Goal: Information Seeking & Learning: Find specific page/section

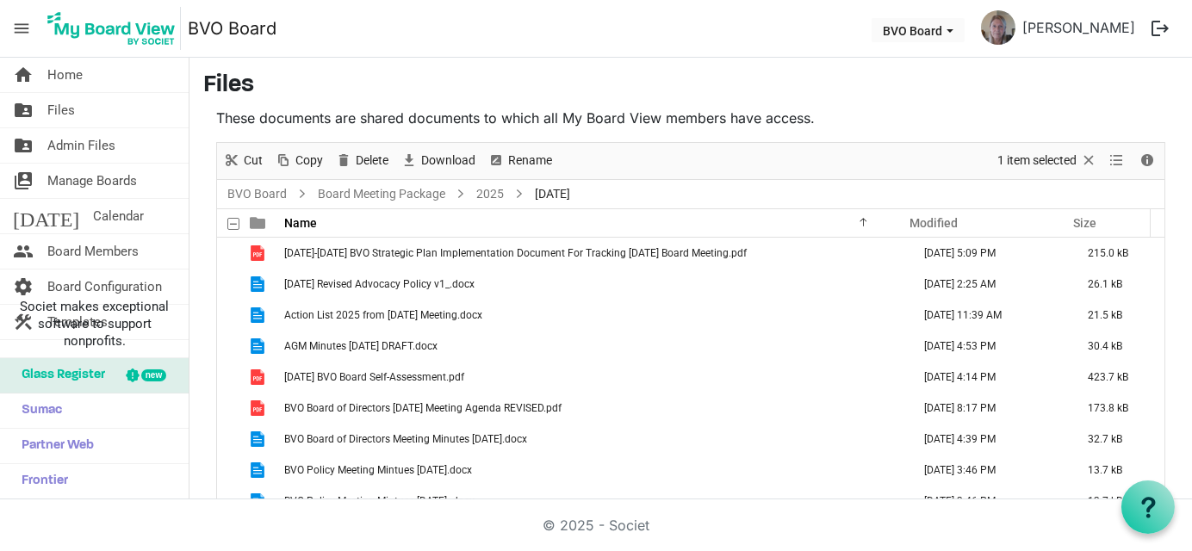
scroll to position [201, 0]
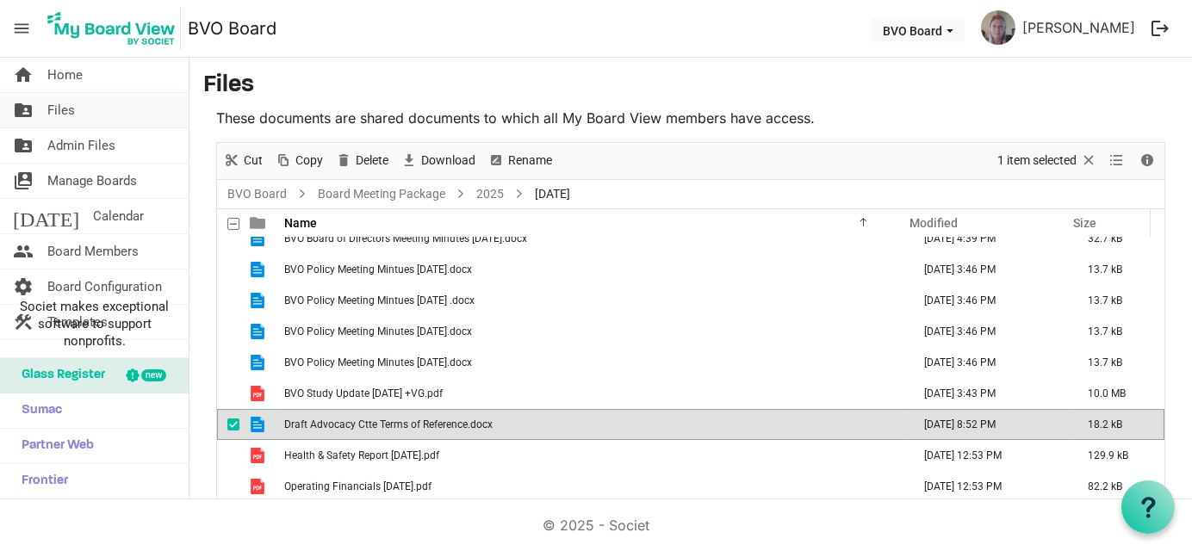
click at [93, 113] on link "folder_shared Files" at bounding box center [94, 110] width 189 height 34
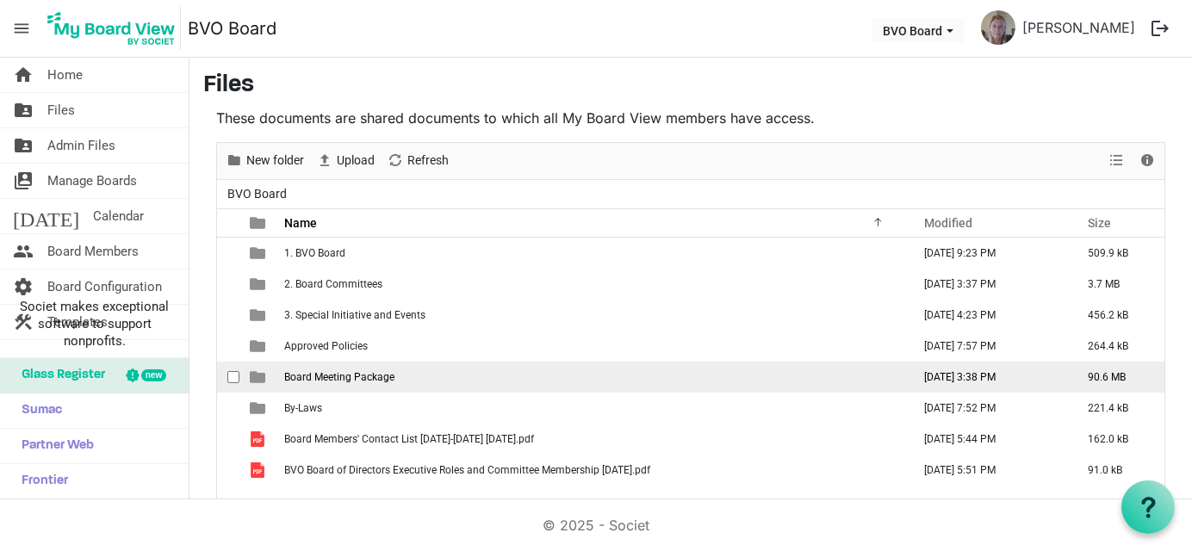
click at [356, 378] on span "Board Meeting Package" at bounding box center [339, 377] width 110 height 12
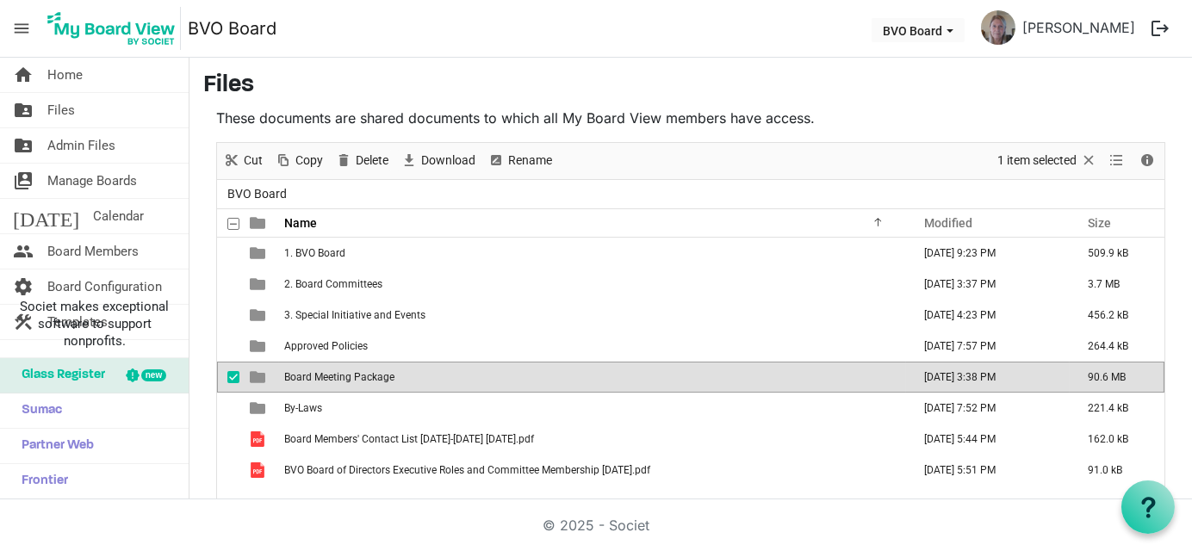
click at [346, 384] on td "Board Meeting Package" at bounding box center [592, 377] width 627 height 31
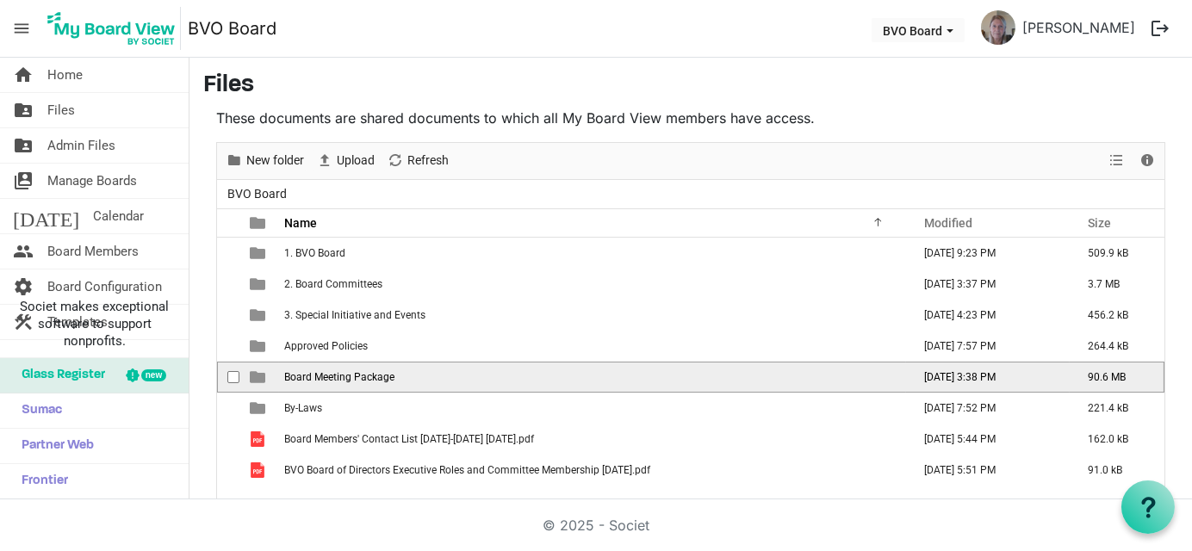
click at [346, 384] on td "Board Meeting Package" at bounding box center [592, 377] width 627 height 31
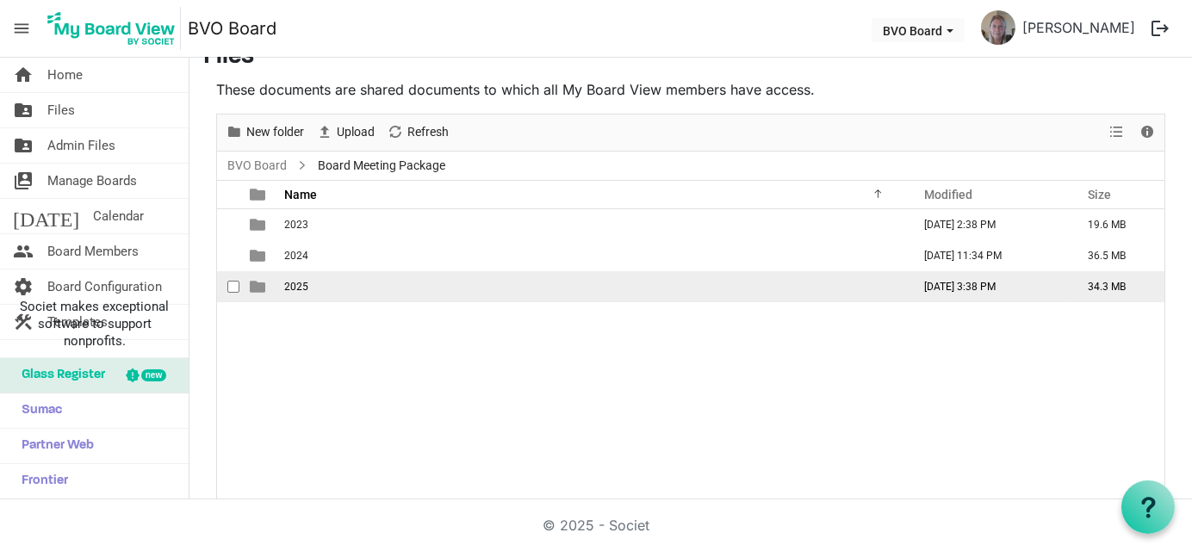
click at [289, 281] on span "2025" at bounding box center [296, 287] width 24 height 12
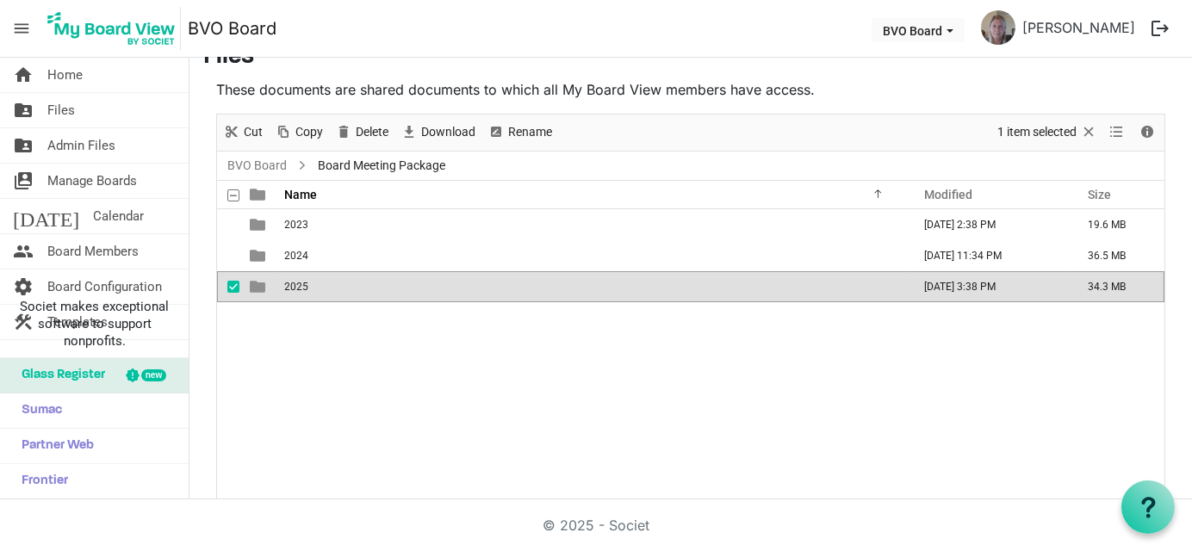
click at [288, 281] on span "2025" at bounding box center [296, 287] width 24 height 12
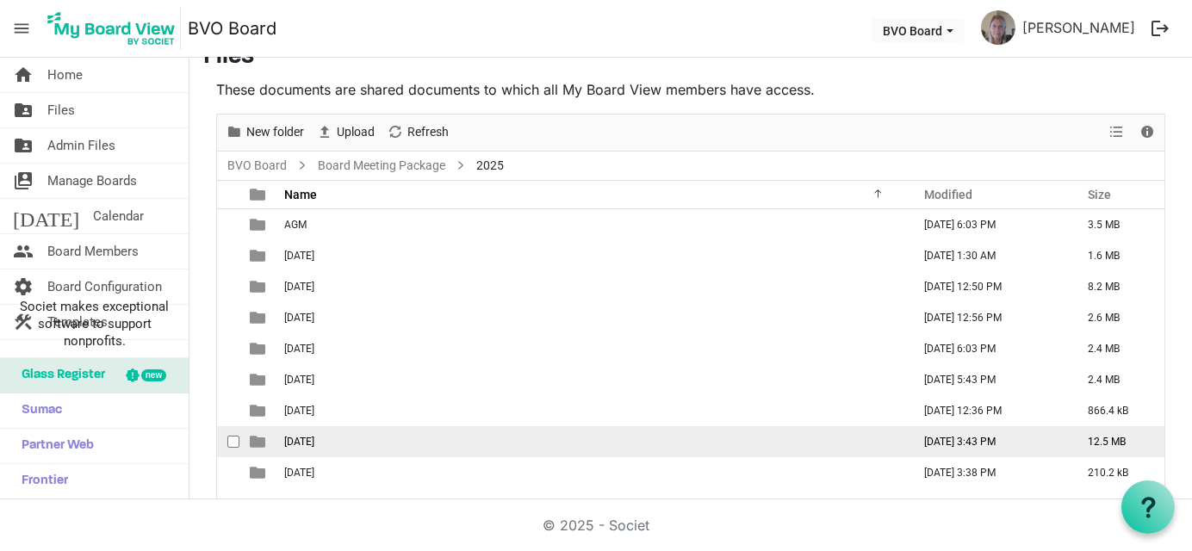
click at [314, 441] on span "[DATE]" at bounding box center [299, 442] width 30 height 12
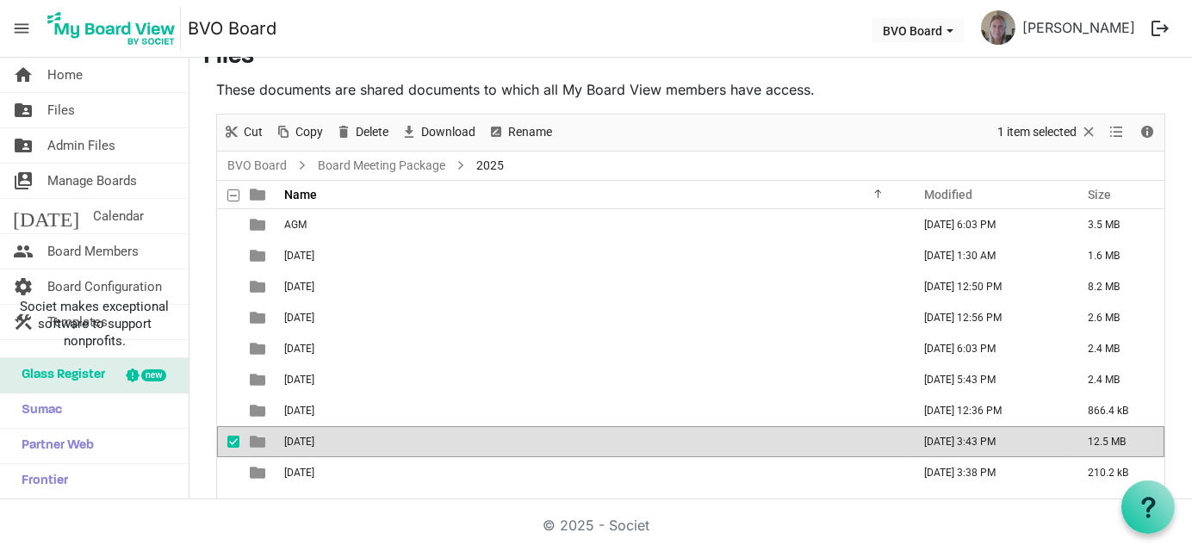
click at [314, 441] on span "[DATE]" at bounding box center [299, 442] width 30 height 12
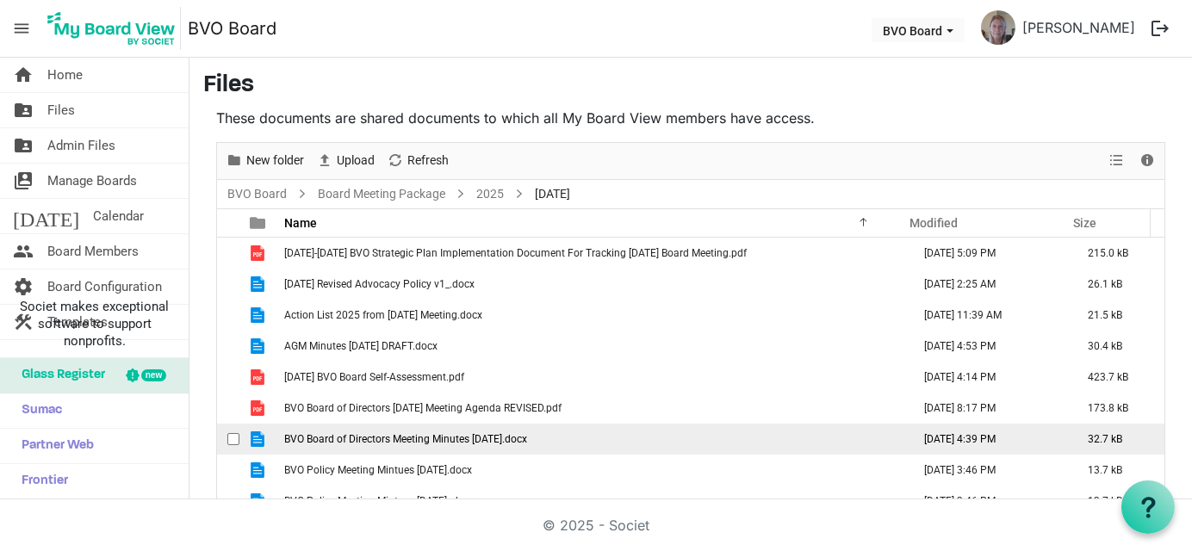
scroll to position [201, 0]
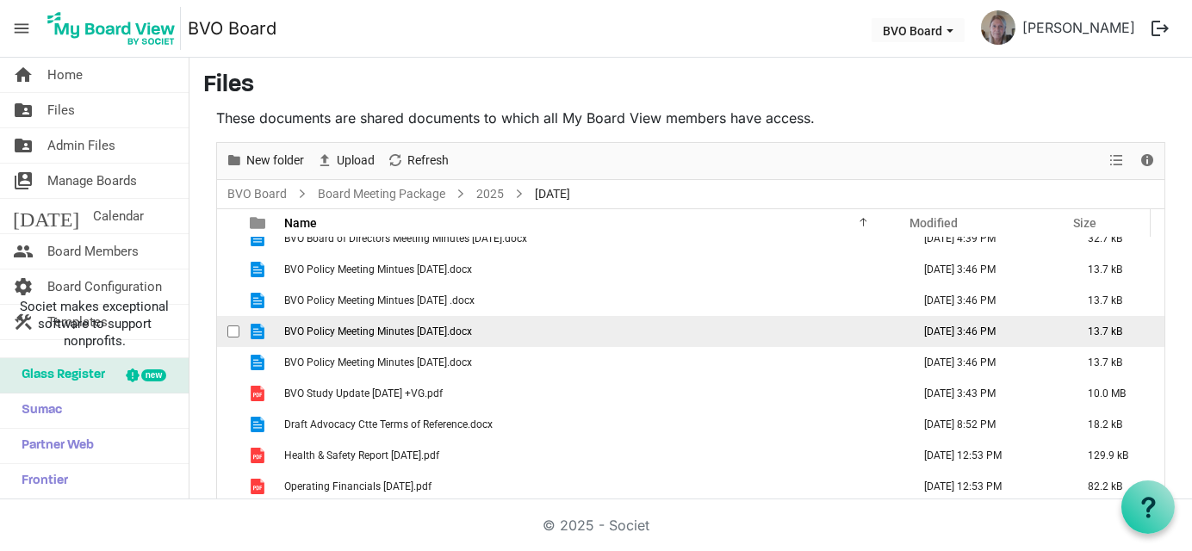
click at [472, 331] on span "BVO Policy Meeting Minutes April 2025.docx" at bounding box center [378, 331] width 188 height 12
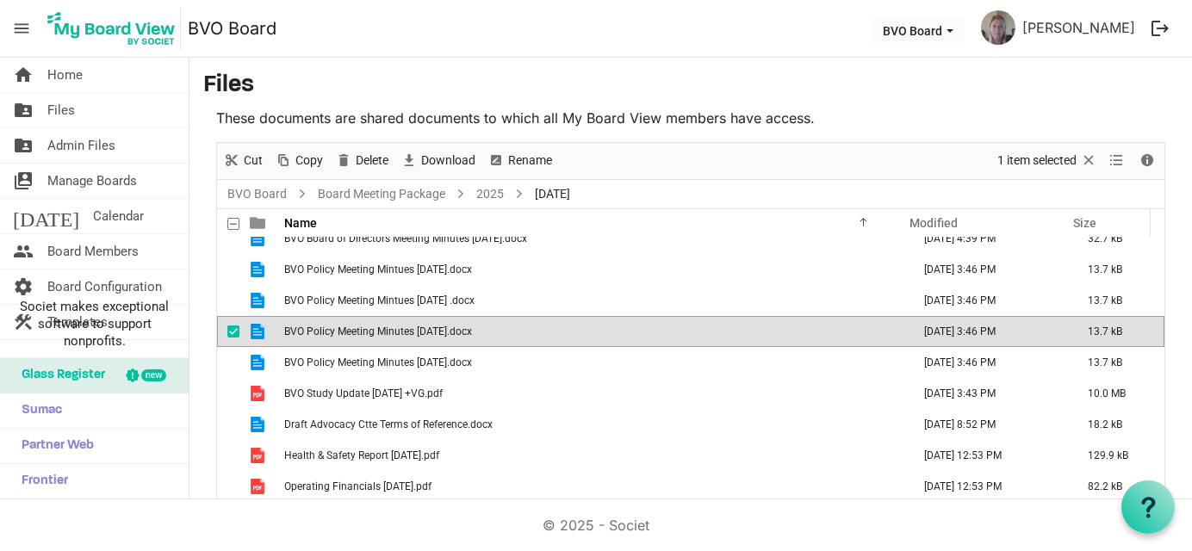
click at [472, 331] on span "BVO Policy Meeting Minutes April 2025.docx" at bounding box center [378, 331] width 188 height 12
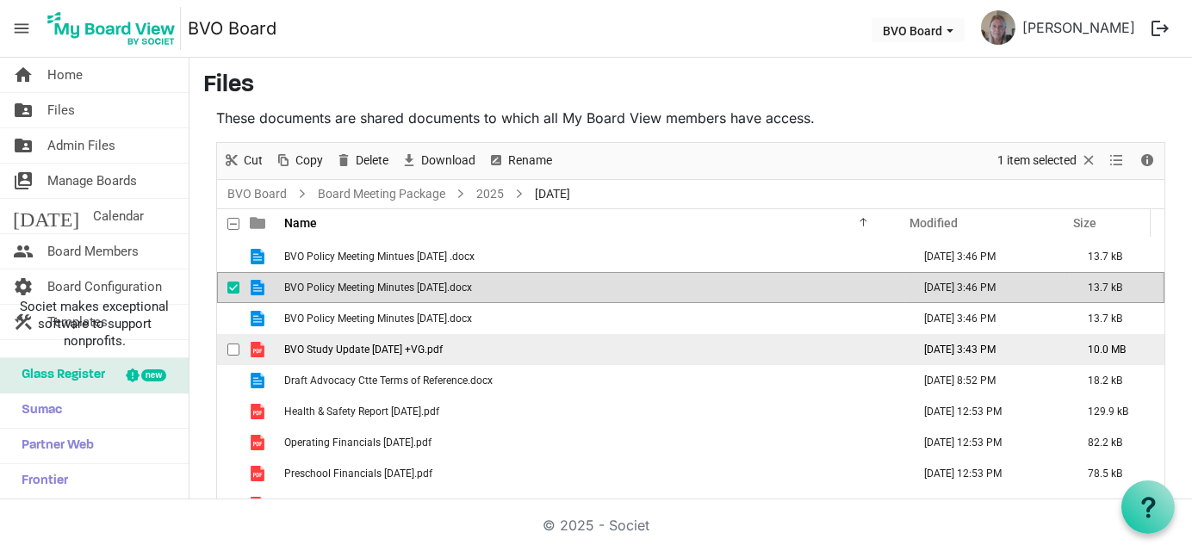
scroll to position [265, 0]
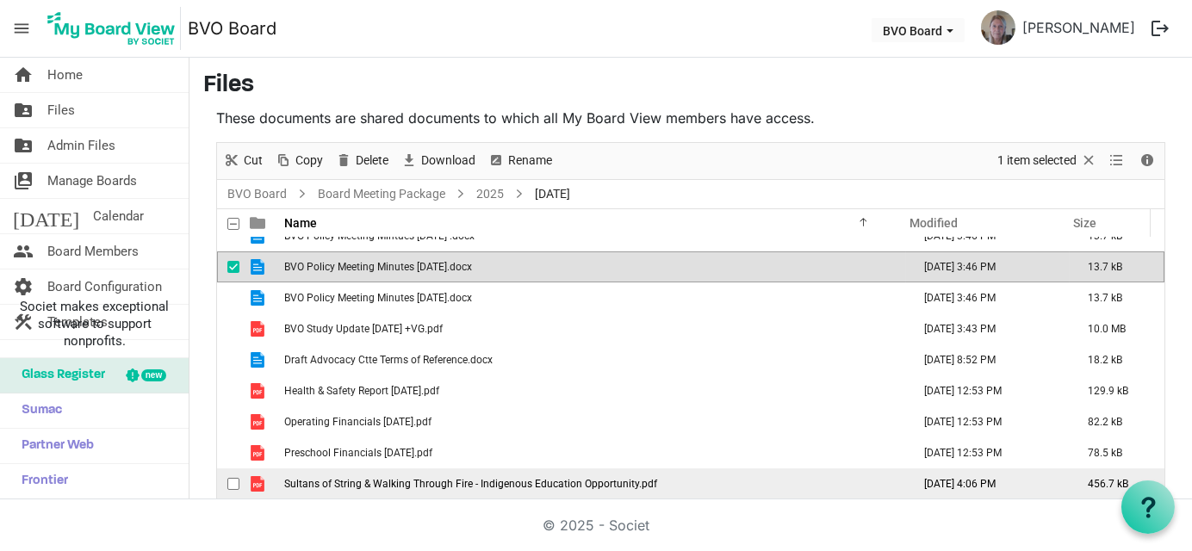
click at [382, 478] on span "Sultans of String & Walking Through Fire - Indigenous Education Opportunity.pdf" at bounding box center [470, 484] width 373 height 12
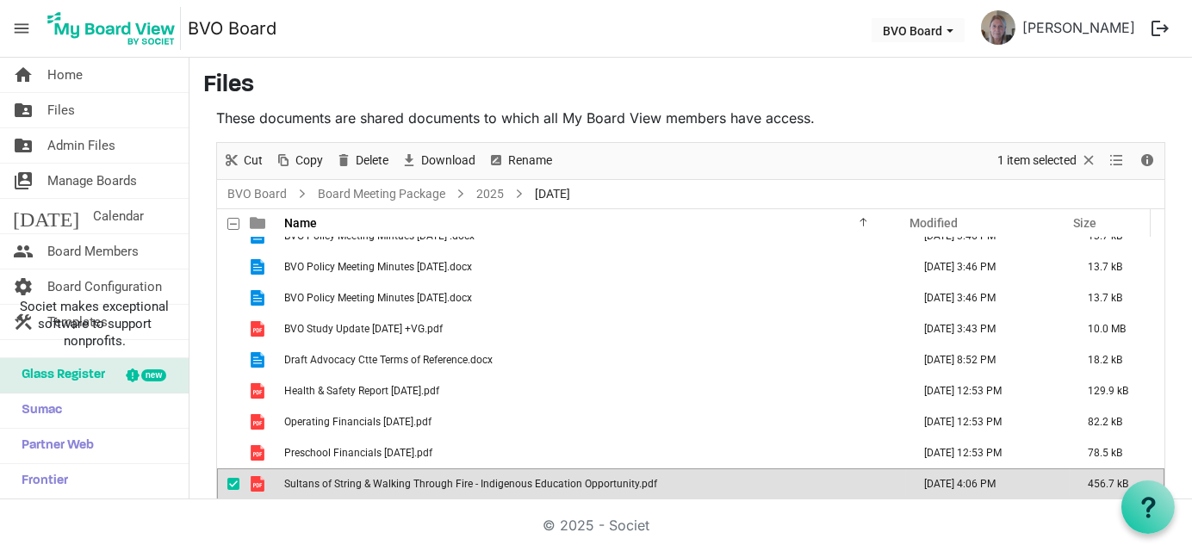
click at [382, 478] on span "Sultans of String & Walking Through Fire - Indigenous Education Opportunity.pdf" at bounding box center [470, 484] width 373 height 12
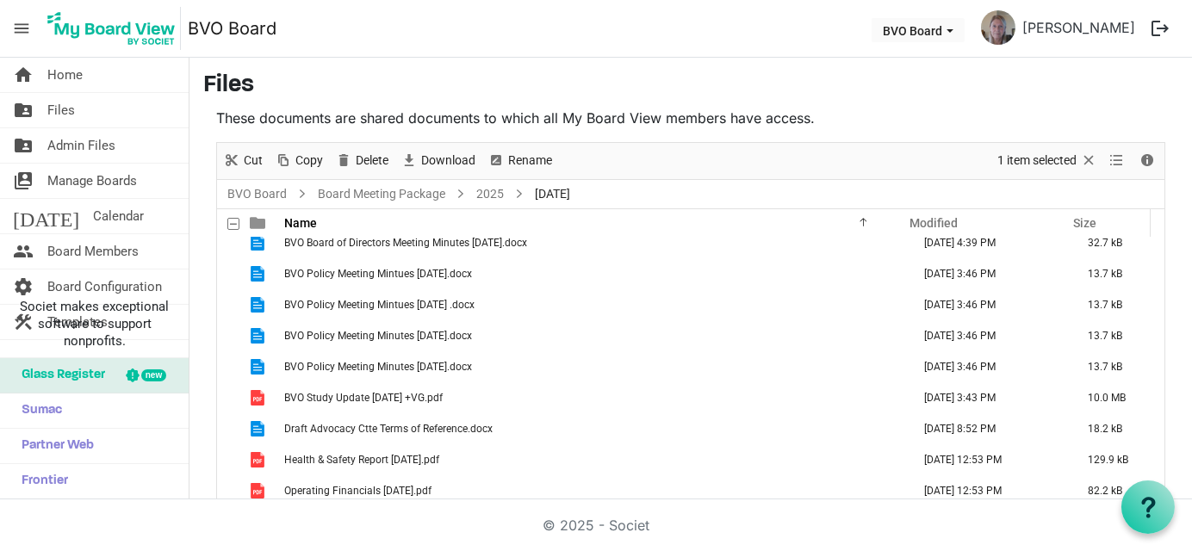
scroll to position [201, 0]
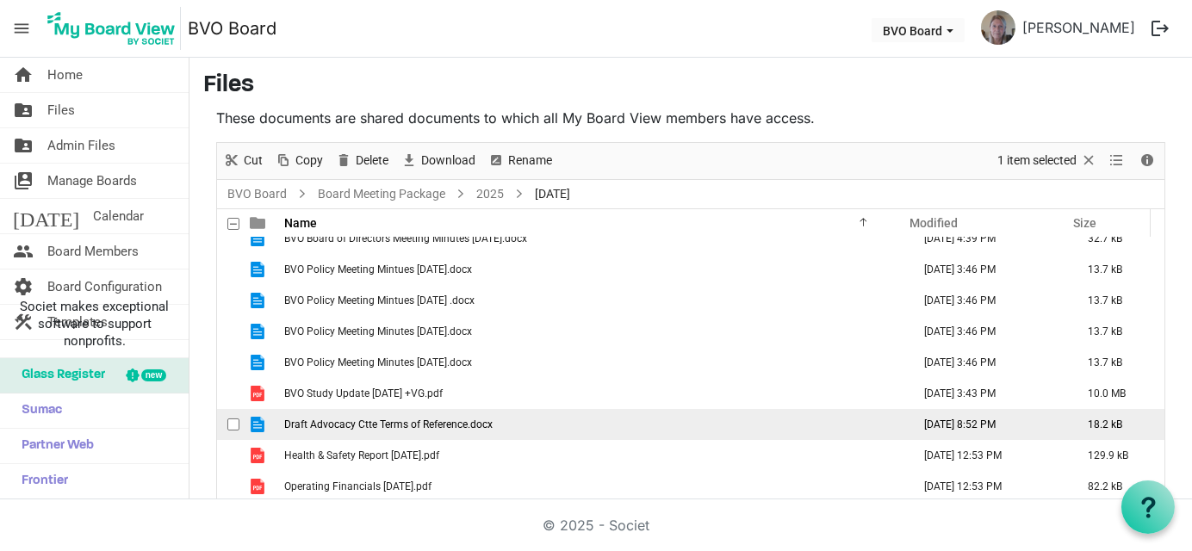
click at [460, 418] on span "Draft Advocacy Ctte Terms of Reference.docx" at bounding box center [388, 424] width 208 height 12
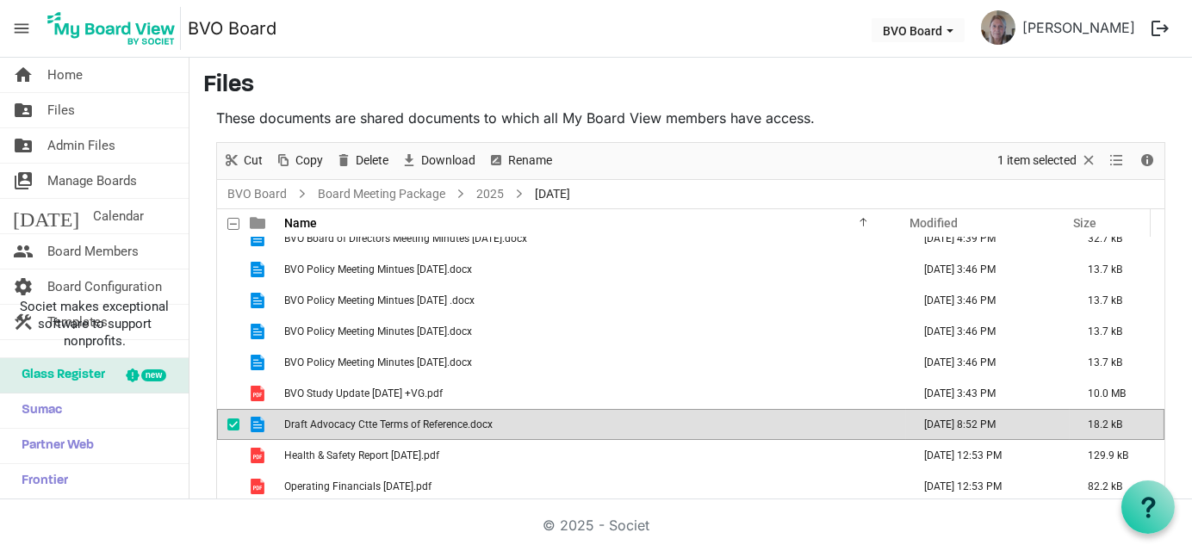
click at [460, 418] on span "Draft Advocacy Ctte Terms of Reference.docx" at bounding box center [388, 424] width 208 height 12
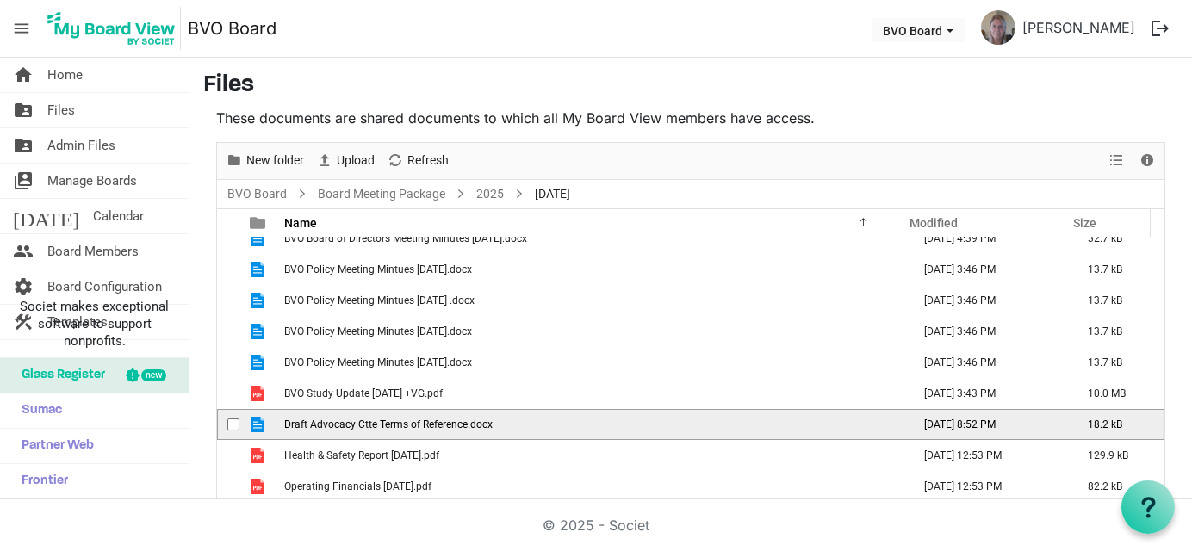
click at [460, 418] on span "Draft Advocacy Ctte Terms of Reference.docx" at bounding box center [388, 424] width 208 height 12
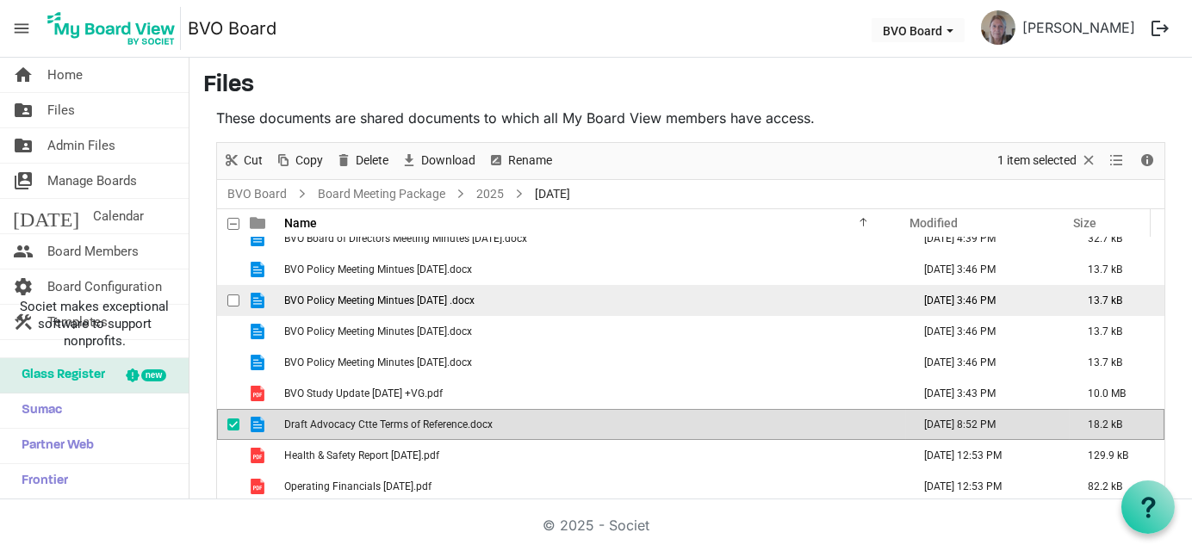
scroll to position [0, 0]
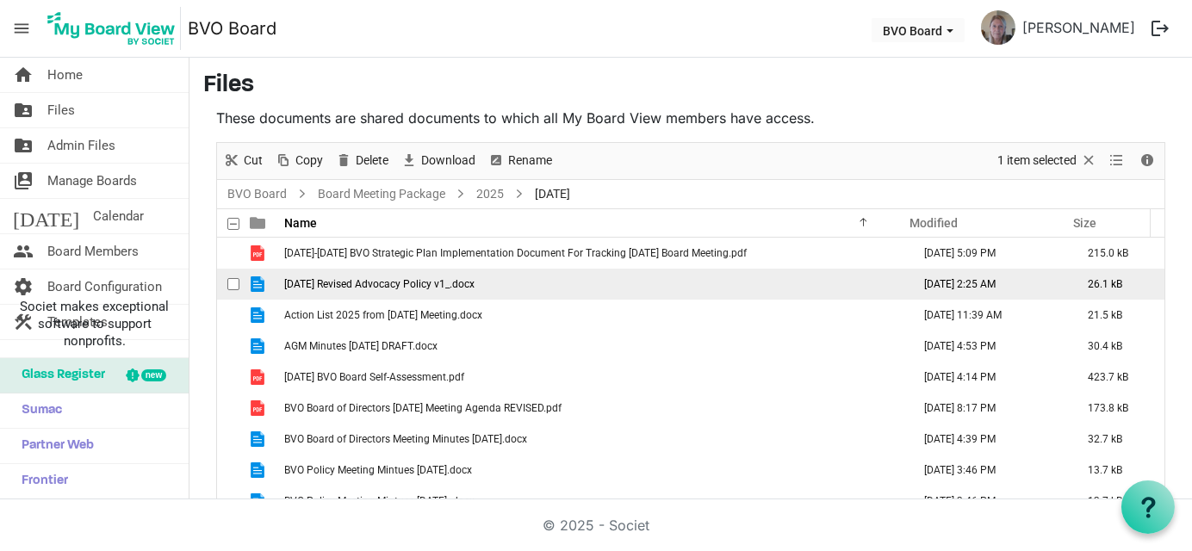
click at [383, 282] on span "2025 MAY 28 Revised Advocacy Policy v1_.docx" at bounding box center [379, 284] width 190 height 12
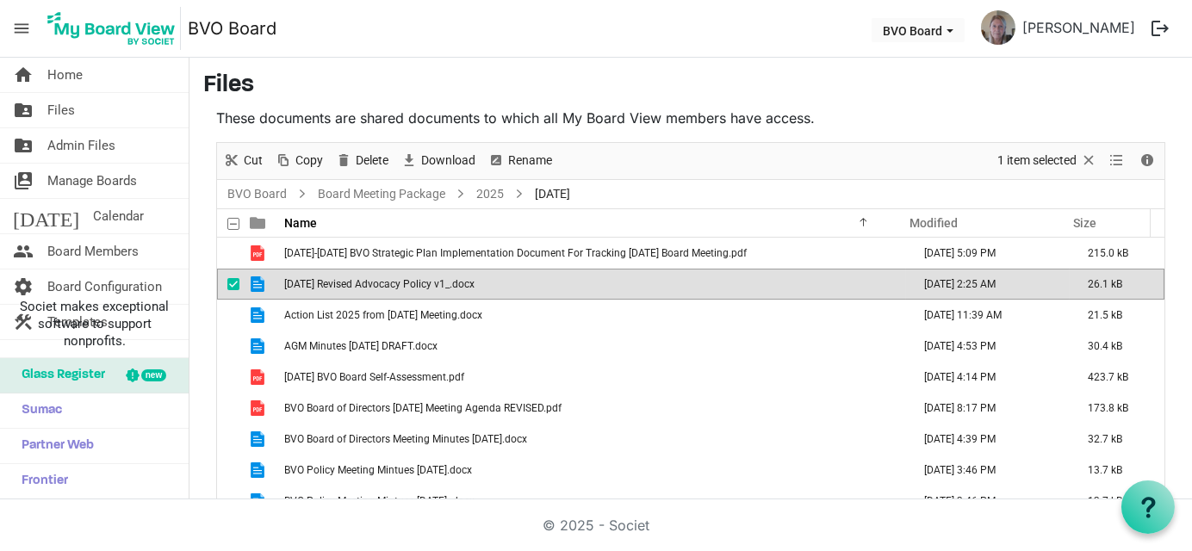
click at [383, 282] on span "2025 MAY 28 Revised Advocacy Policy v1_.docx" at bounding box center [379, 284] width 190 height 12
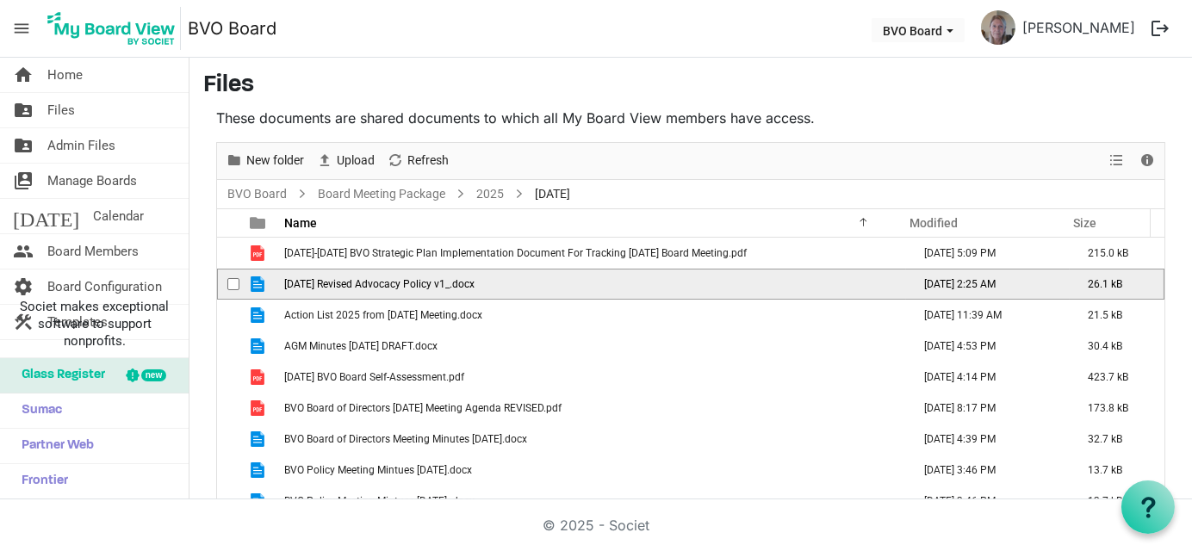
click at [382, 282] on span "2025 MAY 28 Revised Advocacy Policy v1_.docx" at bounding box center [379, 284] width 190 height 12
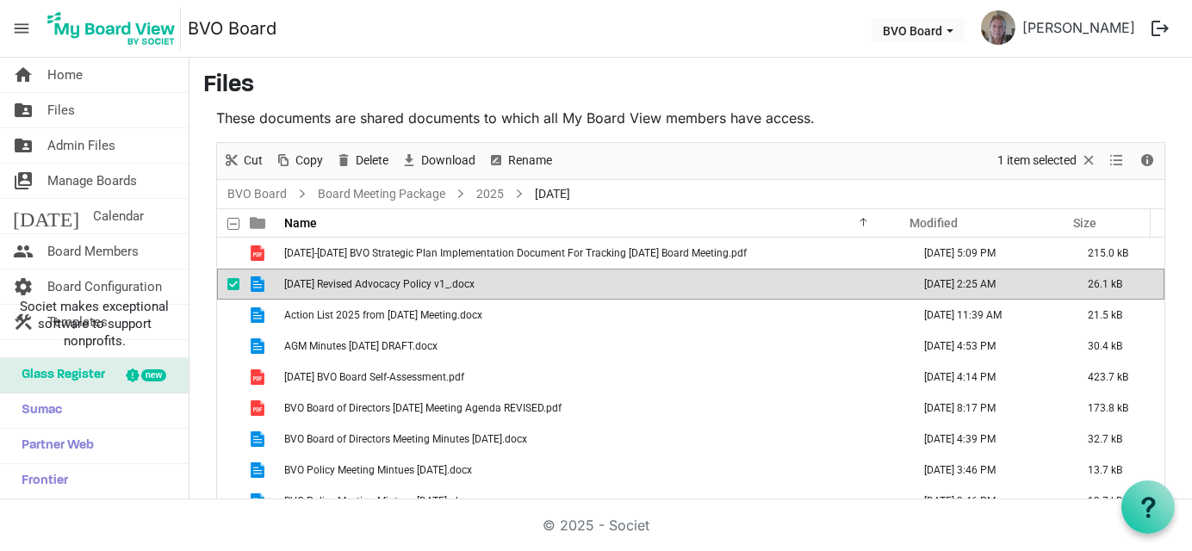
click at [421, 284] on span "2025 MAY 28 Revised Advocacy Policy v1_.docx" at bounding box center [379, 284] width 190 height 12
click at [420, 285] on span "2025 MAY 28 Revised Advocacy Policy v1_.docx" at bounding box center [379, 284] width 190 height 12
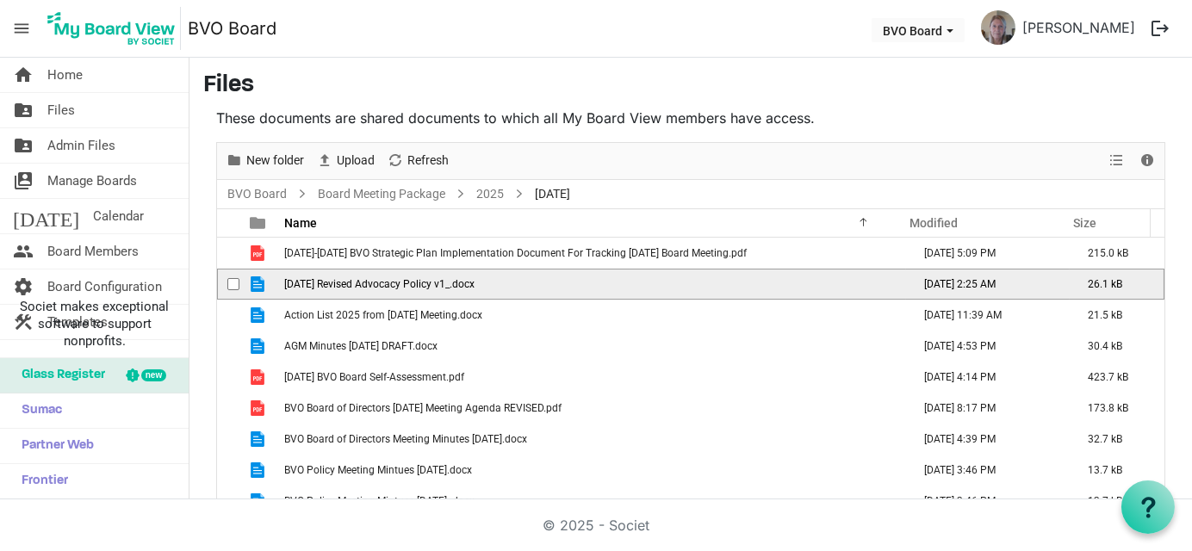
click at [420, 285] on span "2025 MAY 28 Revised Advocacy Policy v1_.docx" at bounding box center [379, 284] width 190 height 12
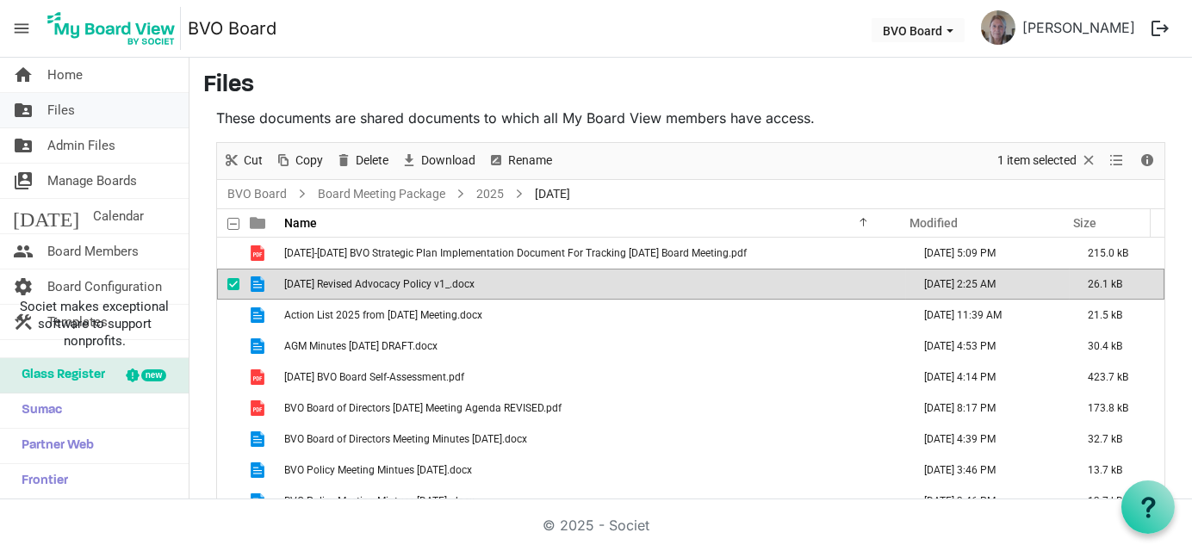
click at [68, 116] on span "Files" at bounding box center [61, 110] width 28 height 34
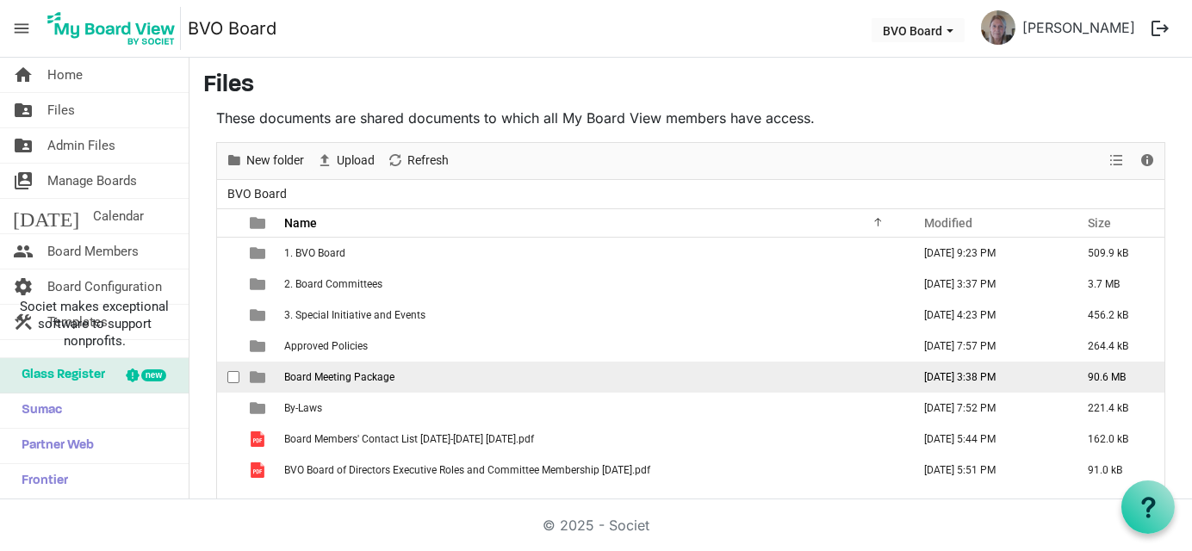
click at [304, 375] on span "Board Meeting Package" at bounding box center [339, 377] width 110 height 12
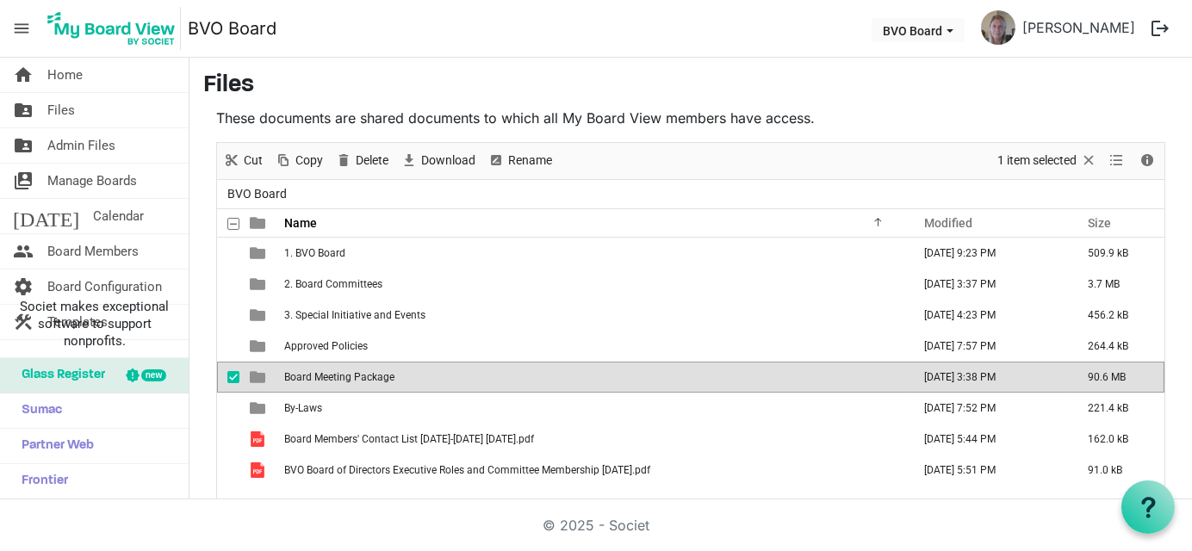
click at [304, 375] on span "Board Meeting Package" at bounding box center [339, 377] width 110 height 12
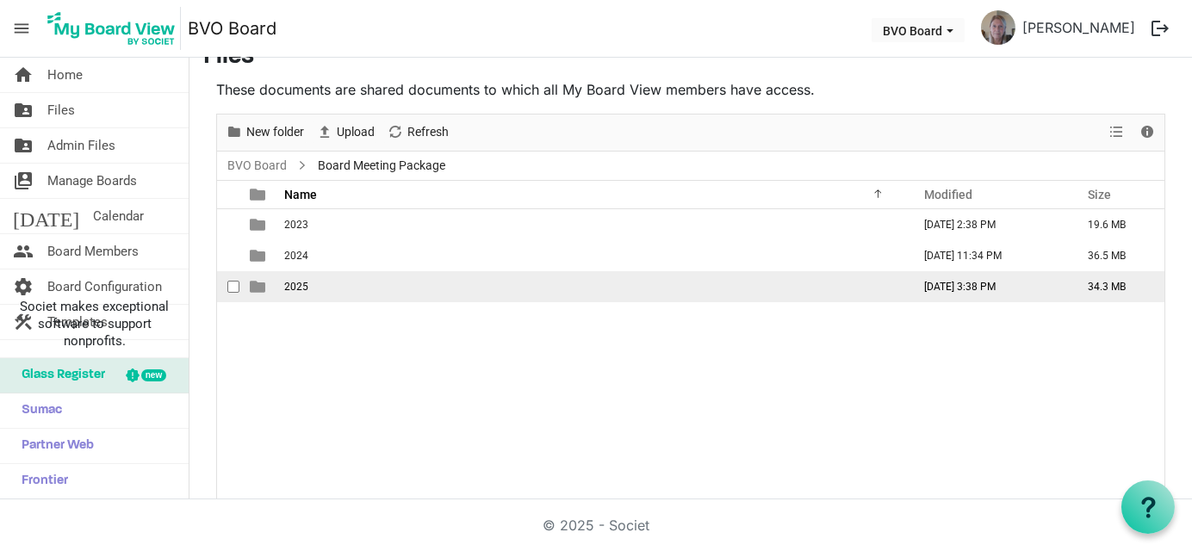
click at [291, 290] on span "2025" at bounding box center [296, 287] width 24 height 12
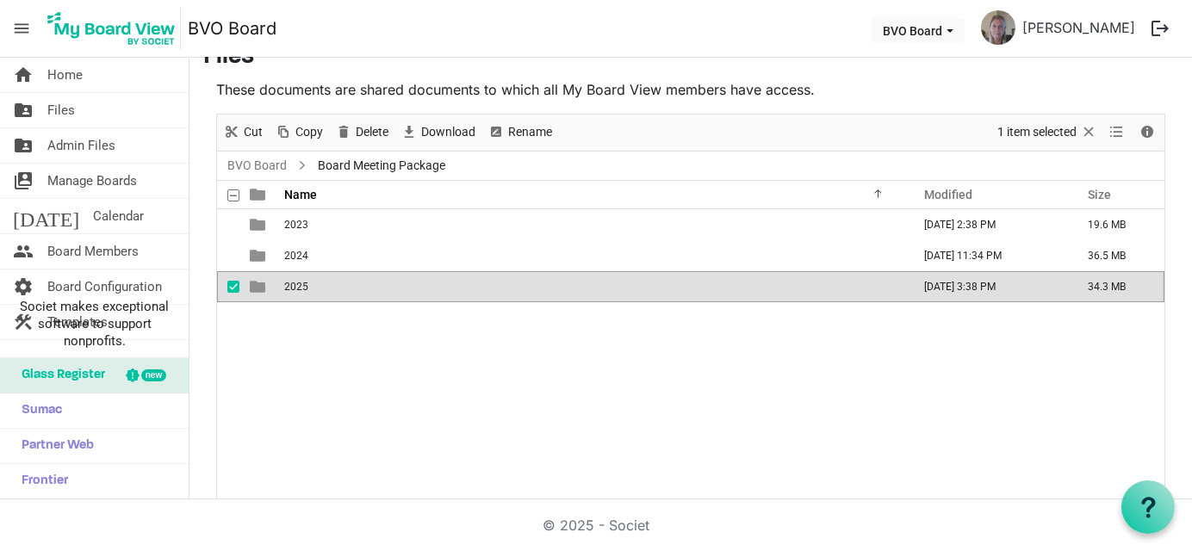
click at [291, 290] on span "2025" at bounding box center [296, 287] width 24 height 12
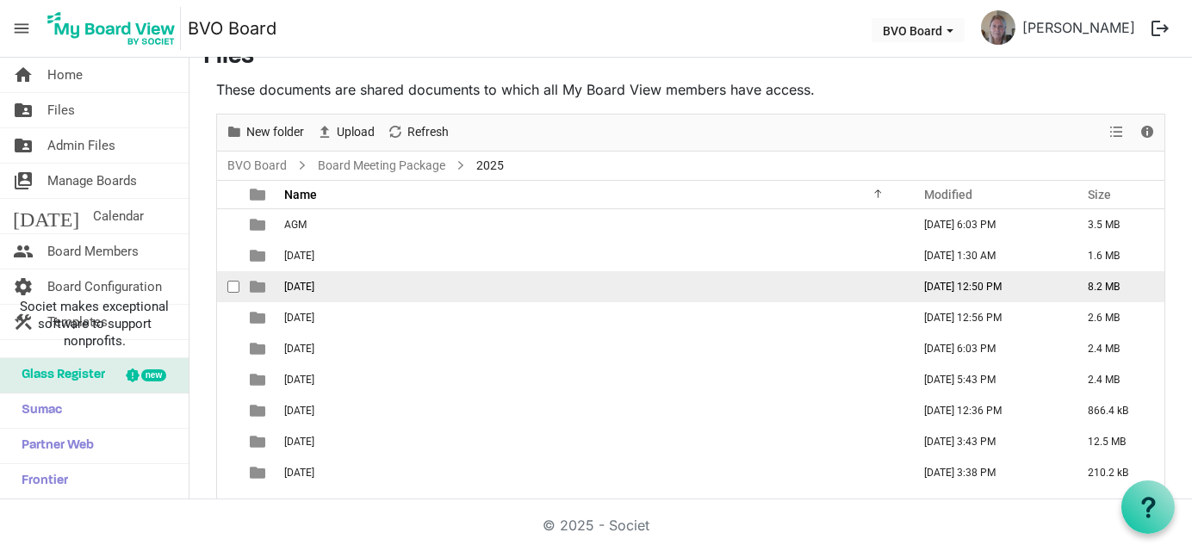
click at [299, 286] on span "[DATE]" at bounding box center [299, 287] width 30 height 12
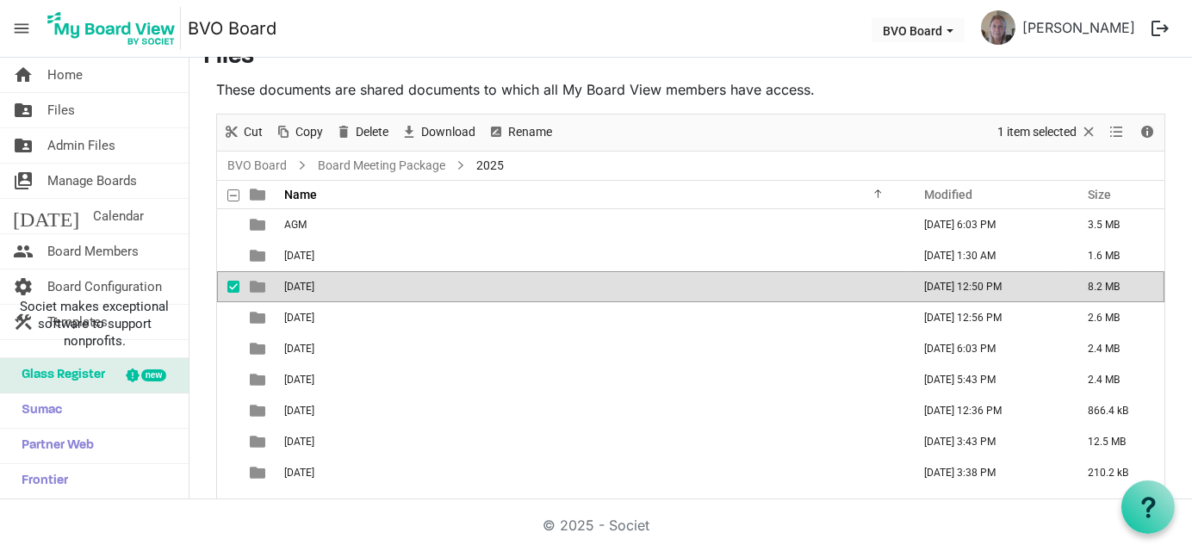
click at [299, 286] on span "[DATE]" at bounding box center [299, 287] width 30 height 12
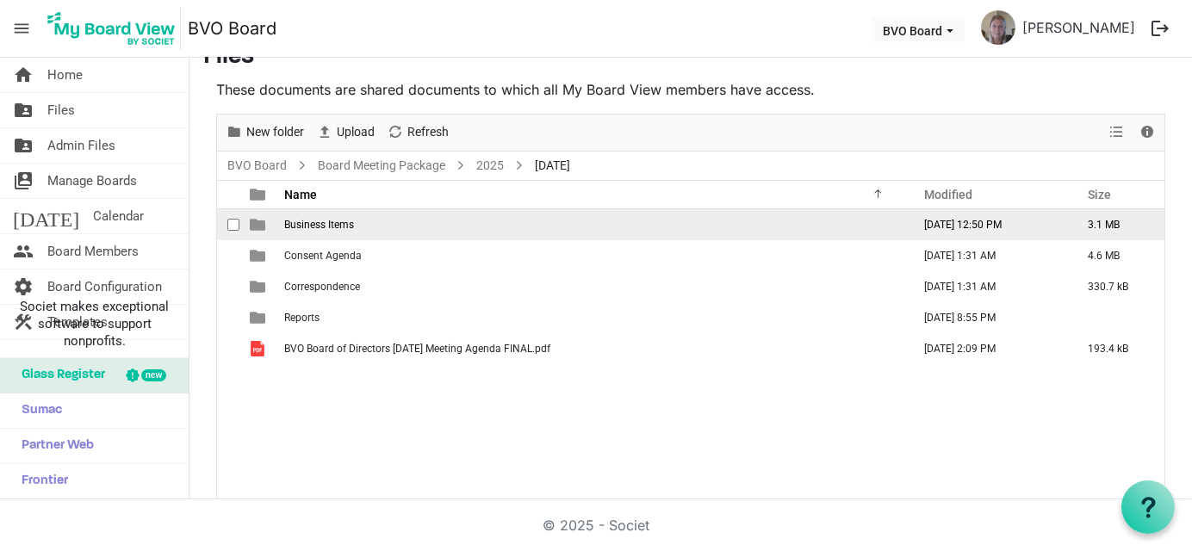
click at [314, 230] on td "Business Items" at bounding box center [592, 224] width 627 height 31
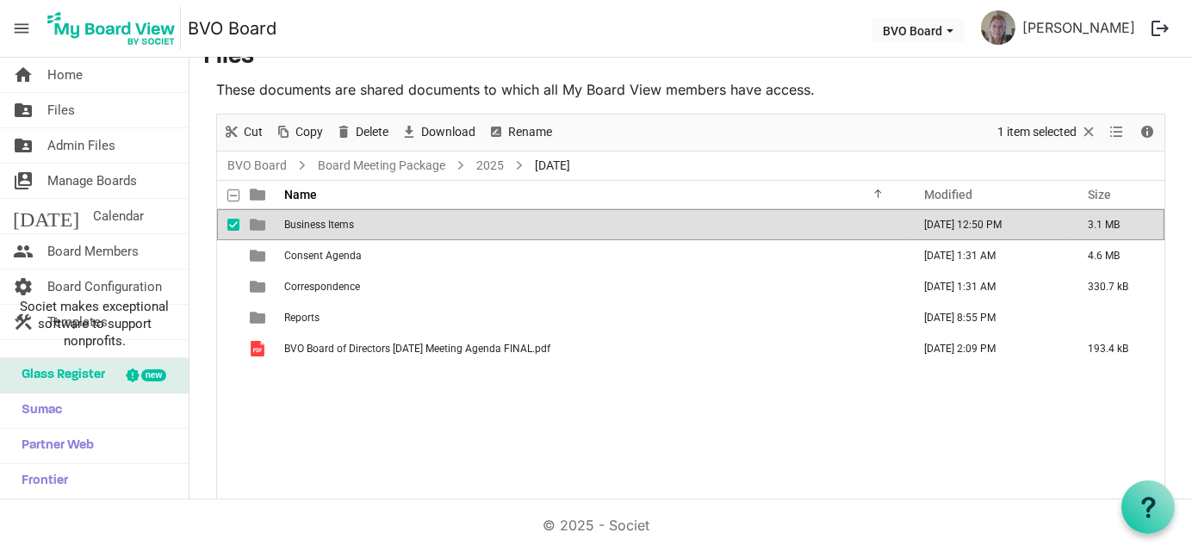
click at [314, 230] on td "Business Items" at bounding box center [592, 224] width 627 height 31
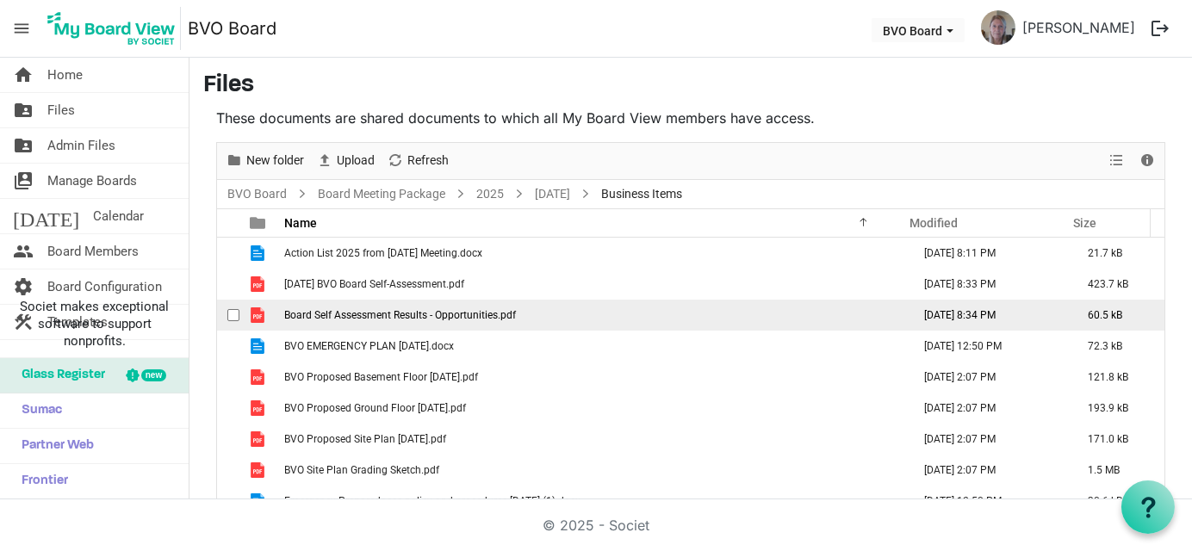
scroll to position [17, 0]
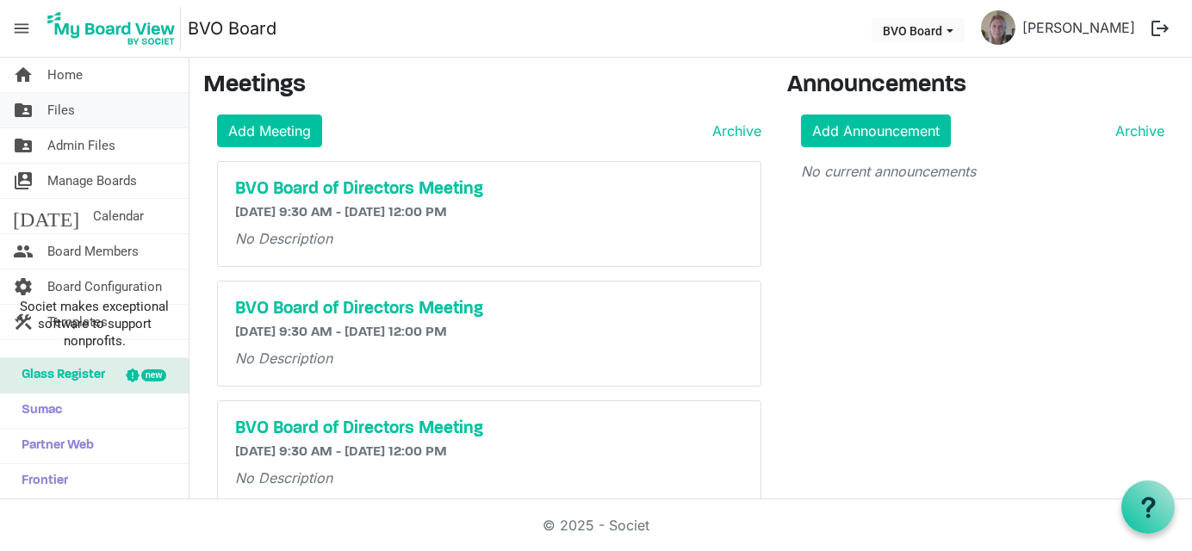
click at [59, 115] on span "Files" at bounding box center [61, 110] width 28 height 34
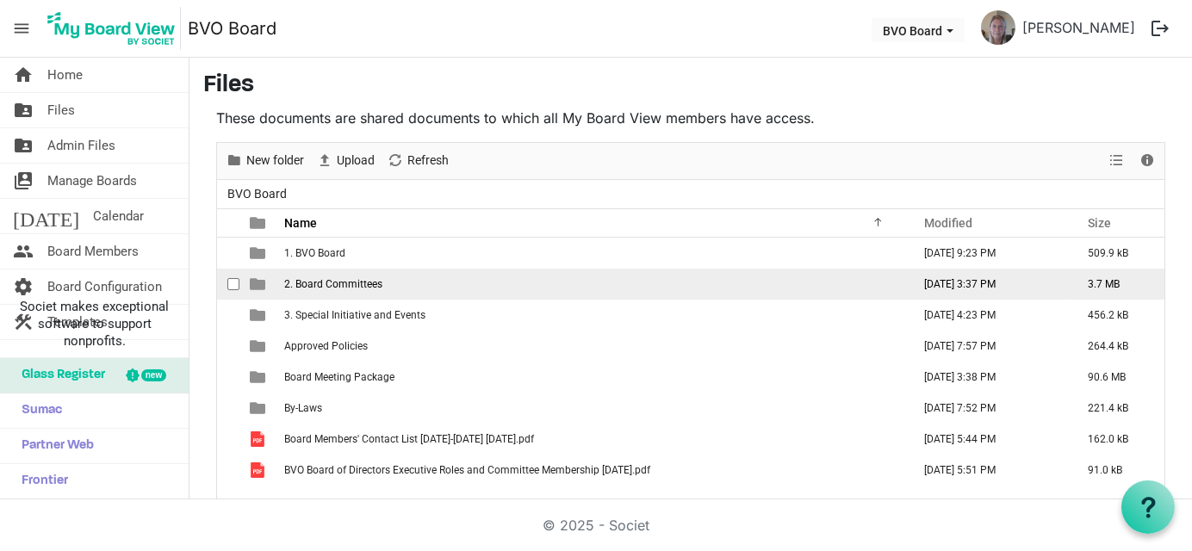
click at [306, 285] on span "2. Board Committees" at bounding box center [333, 284] width 98 height 12
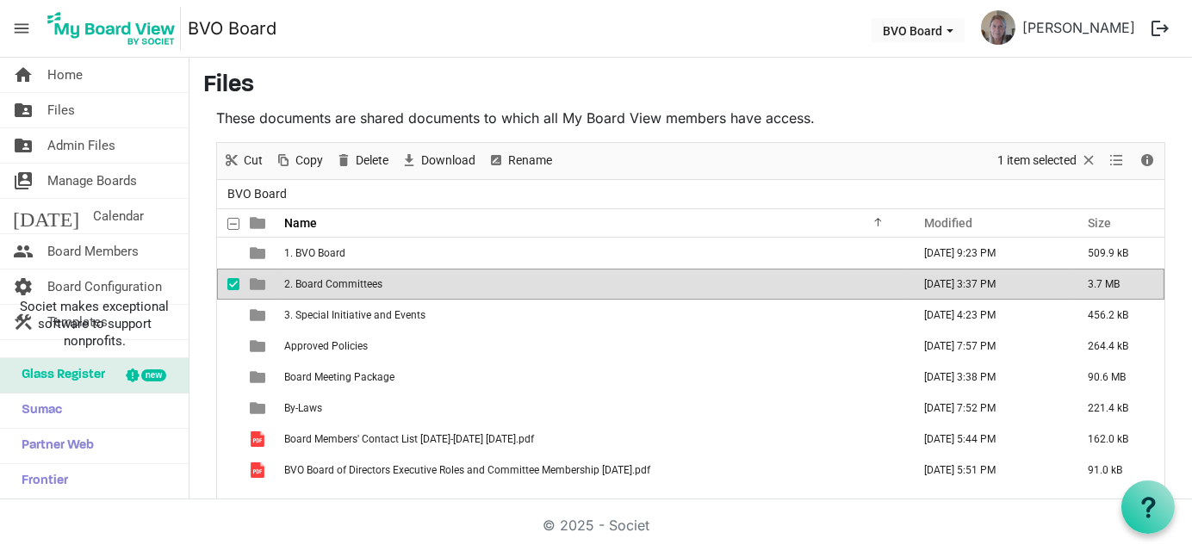
click at [306, 285] on span "2. Board Committees" at bounding box center [333, 284] width 98 height 12
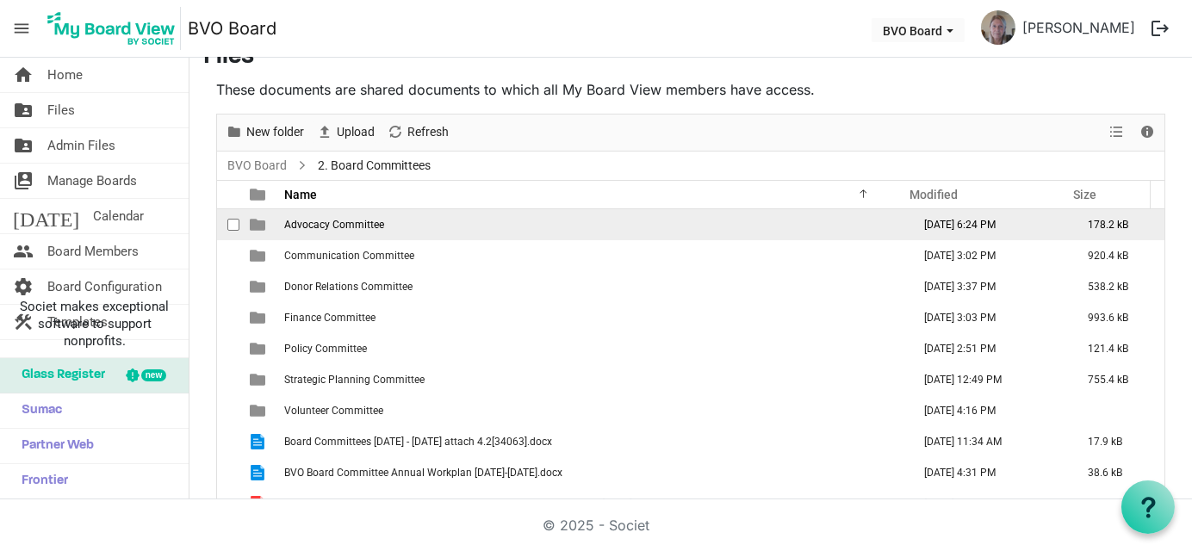
click at [309, 225] on span "Advocacy Committee" at bounding box center [334, 225] width 100 height 12
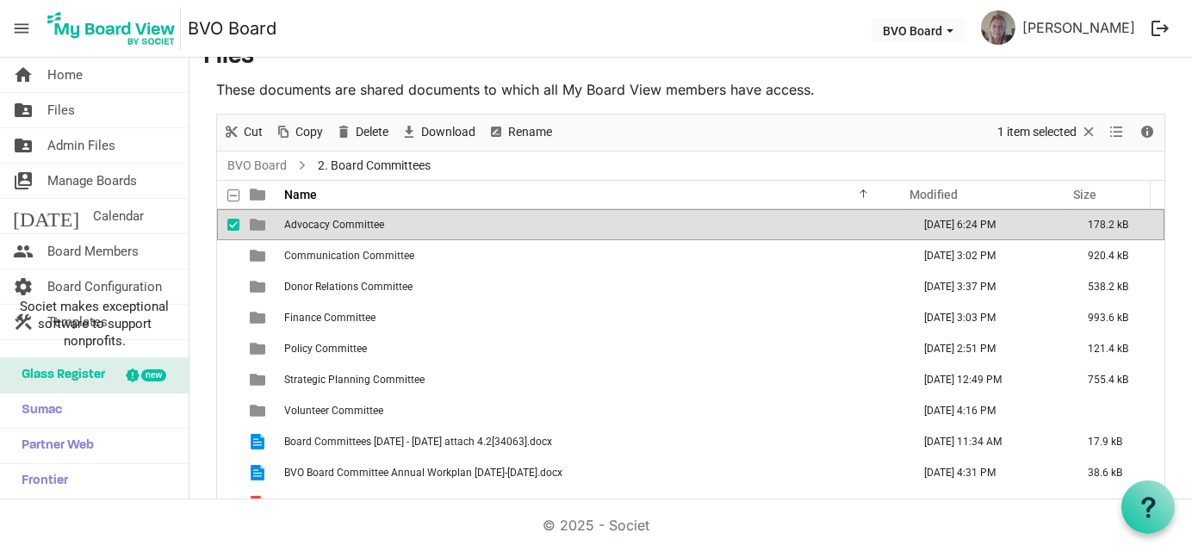
click at [309, 225] on span "Advocacy Committee" at bounding box center [334, 225] width 100 height 12
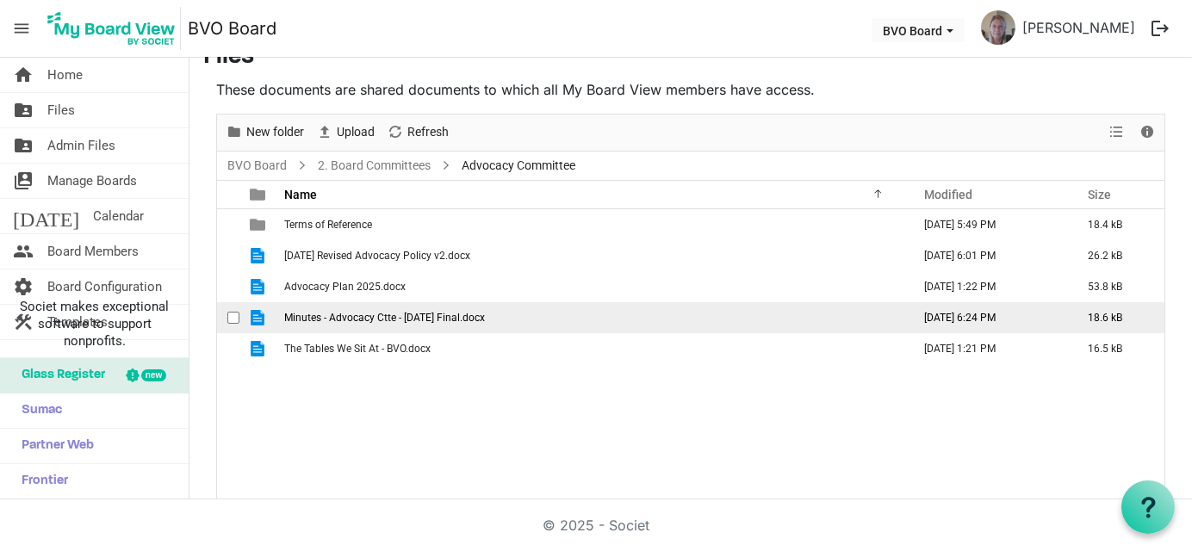
click at [298, 316] on span "Minutes - Advocacy Ctte - June 11 2025 Final.docx" at bounding box center [384, 318] width 201 height 12
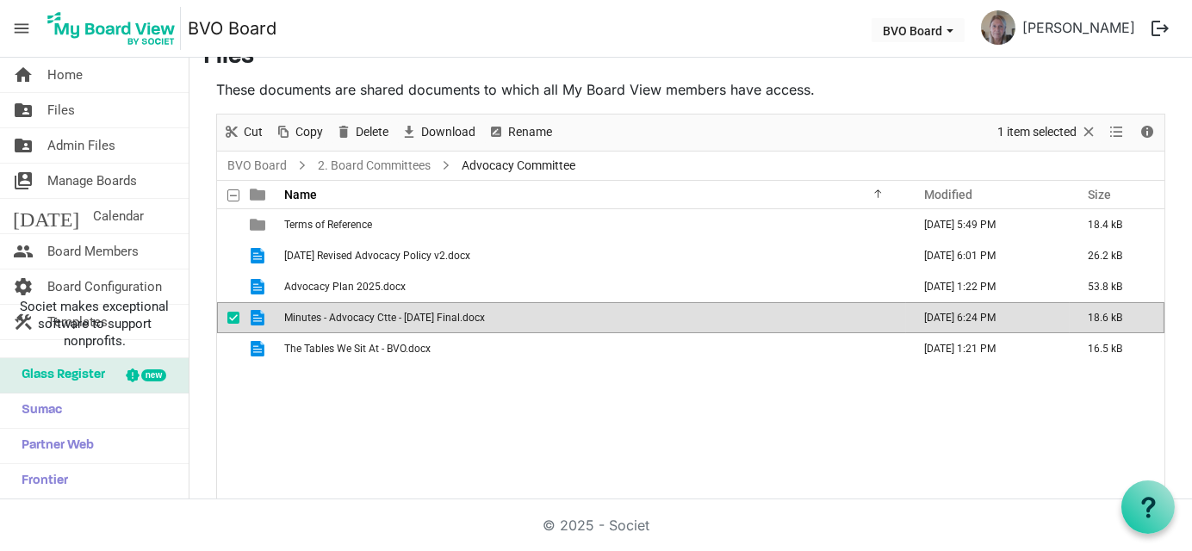
click at [298, 316] on span "Minutes - Advocacy Ctte - June 11 2025 Final.docx" at bounding box center [384, 318] width 201 height 12
